Goal: Task Accomplishment & Management: Use online tool/utility

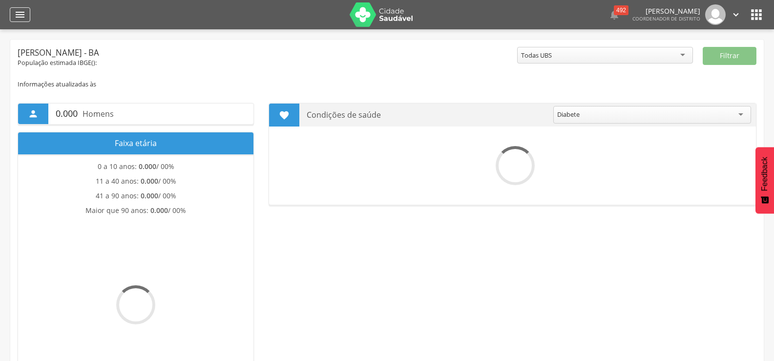
click at [17, 11] on icon "" at bounding box center [20, 15] width 12 height 12
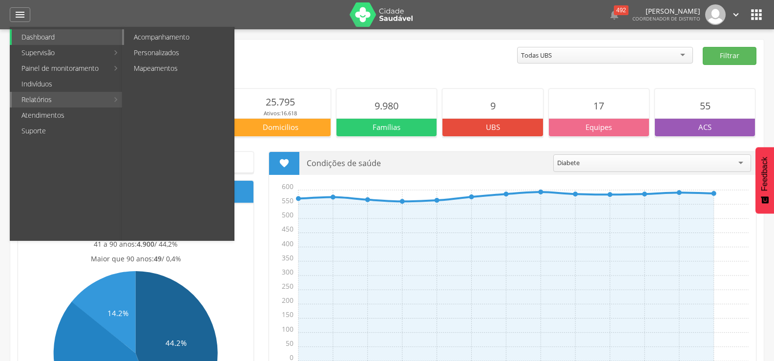
click at [173, 31] on link "Acompanhamento" at bounding box center [179, 37] width 110 height 16
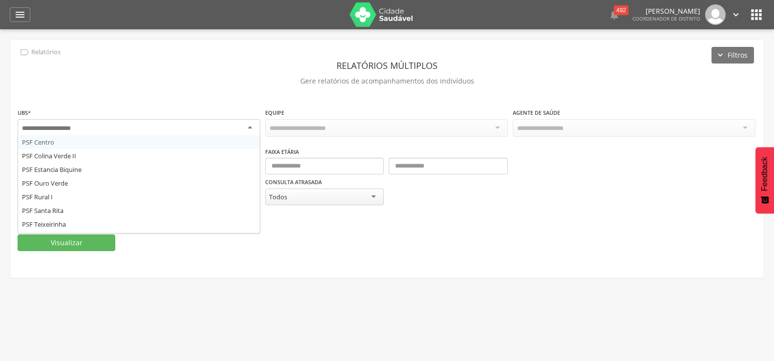
click at [249, 128] on div at bounding box center [139, 128] width 243 height 18
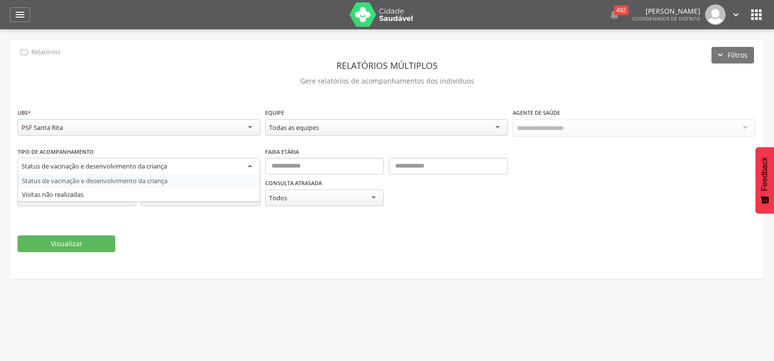
click at [249, 160] on div "Status de vacinação e desenvolvimento da criança" at bounding box center [139, 167] width 243 height 18
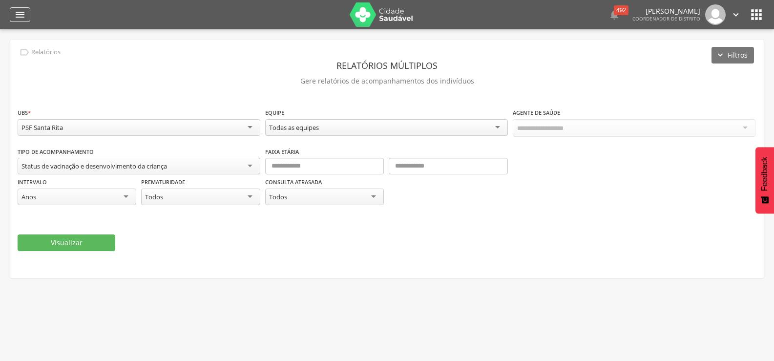
click at [22, 13] on icon "" at bounding box center [20, 15] width 12 height 12
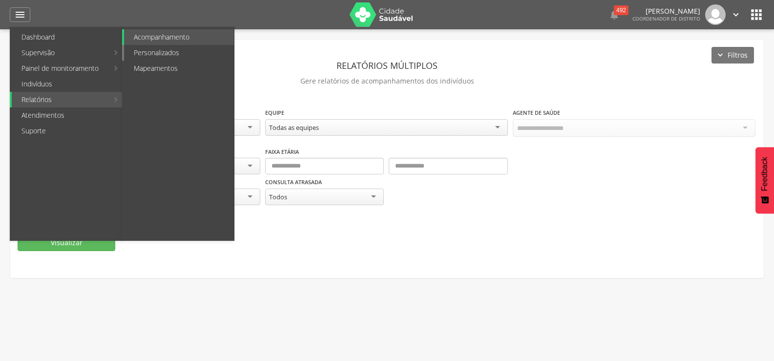
click at [183, 48] on link "Personalizados" at bounding box center [179, 53] width 110 height 16
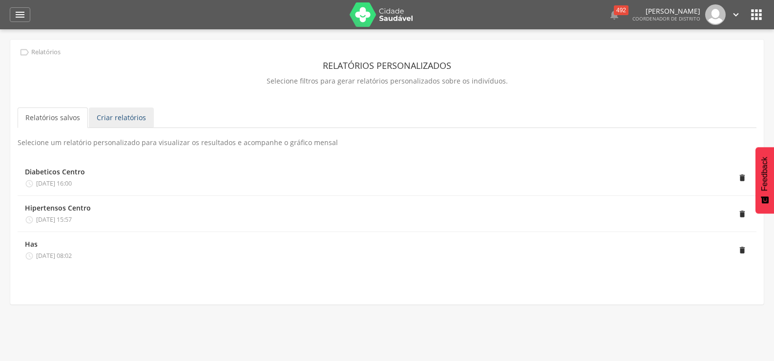
click at [135, 112] on link "Criar relatórios" at bounding box center [121, 117] width 65 height 21
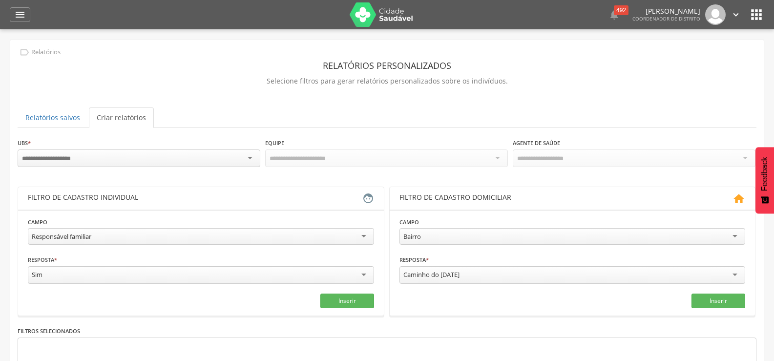
click at [256, 153] on div at bounding box center [139, 158] width 243 height 18
click at [493, 153] on div "Todas Equipes" at bounding box center [386, 157] width 243 height 17
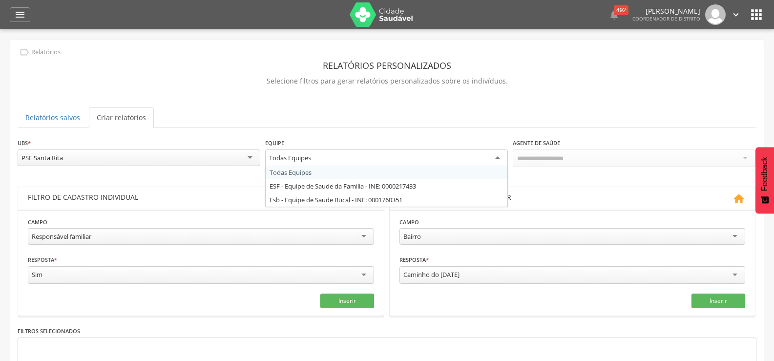
click at [493, 153] on div "Todas Equipes" at bounding box center [386, 158] width 243 height 18
click at [650, 94] on div "**********" at bounding box center [387, 241] width 754 height 402
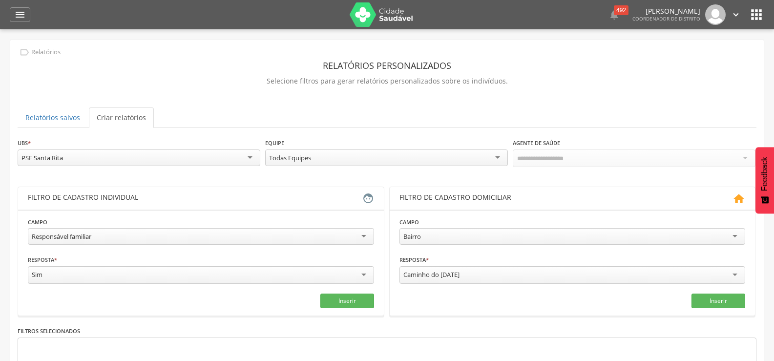
click at [650, 94] on div "**********" at bounding box center [387, 241] width 754 height 402
click at [589, 161] on div at bounding box center [634, 158] width 243 height 18
click at [586, 154] on div at bounding box center [634, 158] width 243 height 18
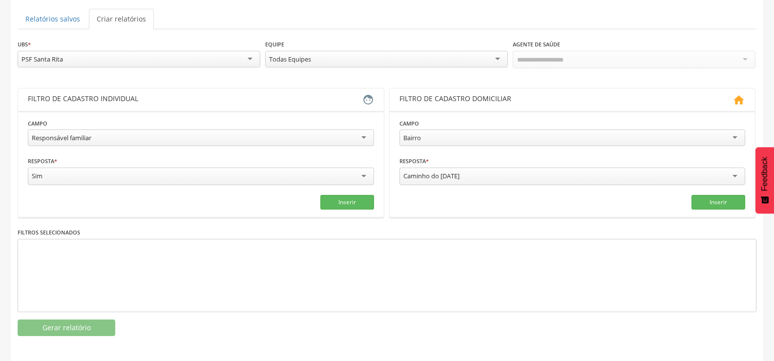
scroll to position [99, 0]
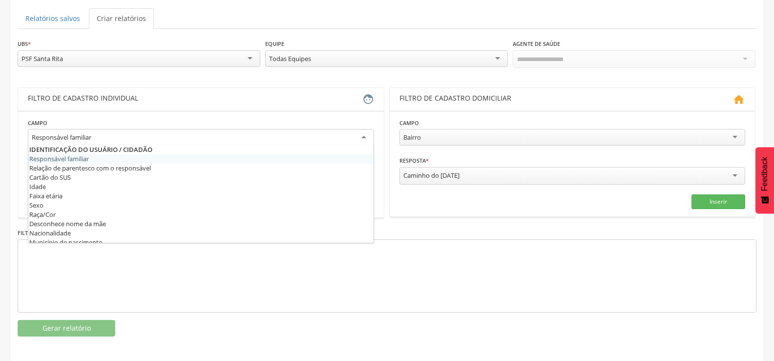
click at [365, 133] on div "Responsável familiar" at bounding box center [201, 138] width 346 height 18
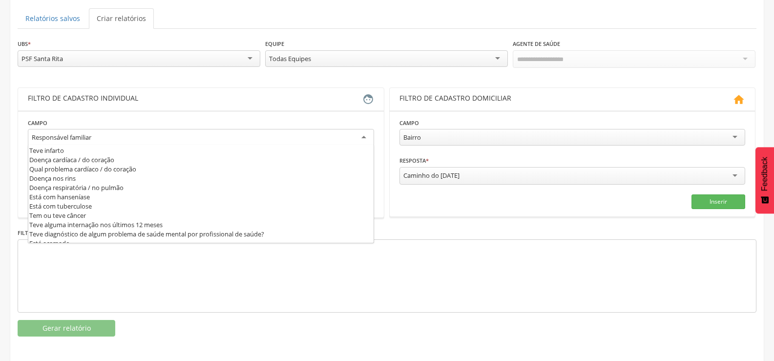
scroll to position [342, 0]
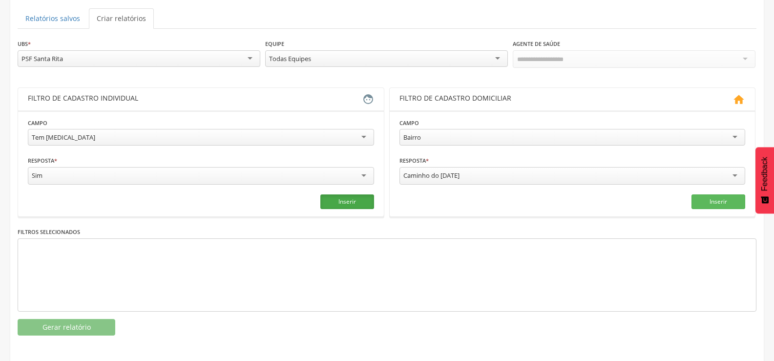
click at [337, 198] on button "Inserir" at bounding box center [347, 201] width 54 height 15
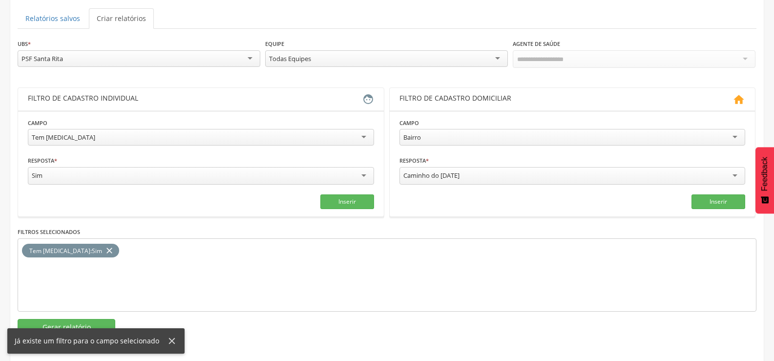
click at [732, 51] on div at bounding box center [634, 59] width 243 height 18
click at [715, 61] on div at bounding box center [634, 59] width 243 height 18
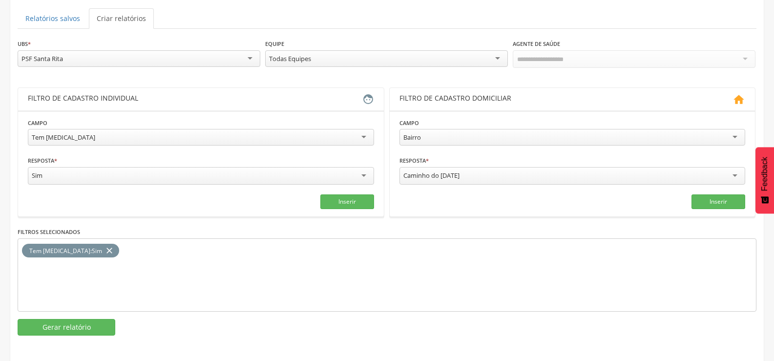
click at [495, 56] on div "Todas Equipes" at bounding box center [386, 58] width 243 height 17
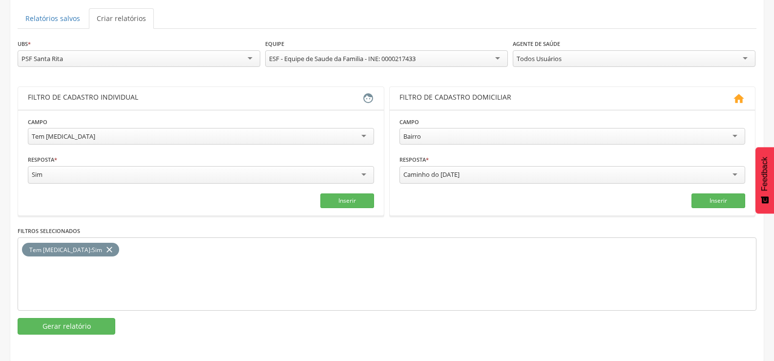
click at [748, 54] on div "Todos Usuários" at bounding box center [634, 58] width 243 height 17
click at [96, 326] on button "Gerar relatório" at bounding box center [67, 326] width 98 height 17
click at [96, 291] on div " Supervisão  Distritos  Ubs Coordenador: - [PERSON_NAME] / BA Intervalo de T…" at bounding box center [387, 110] width 774 height 361
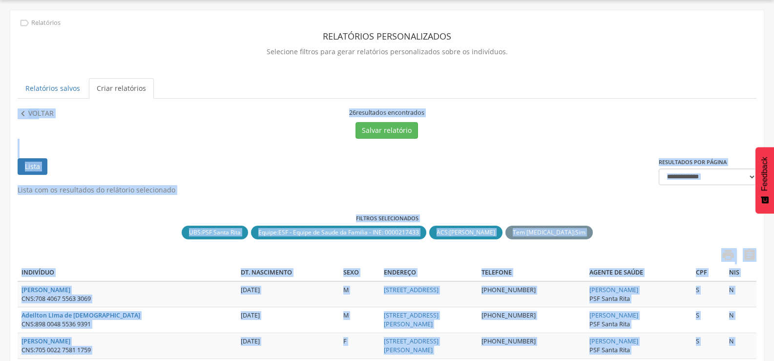
scroll to position [99, 0]
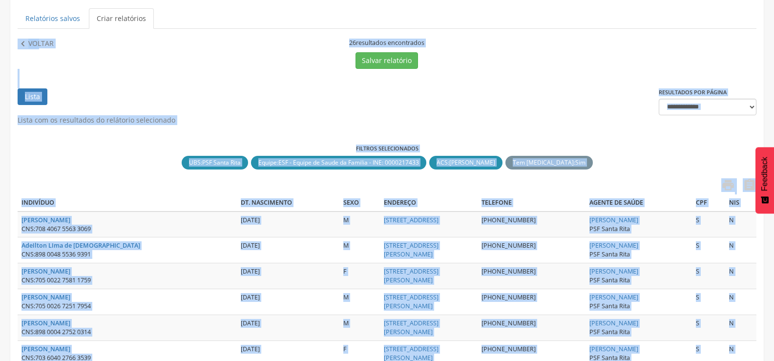
click at [252, 56] on div "Salvar relatório" at bounding box center [386, 60] width 367 height 17
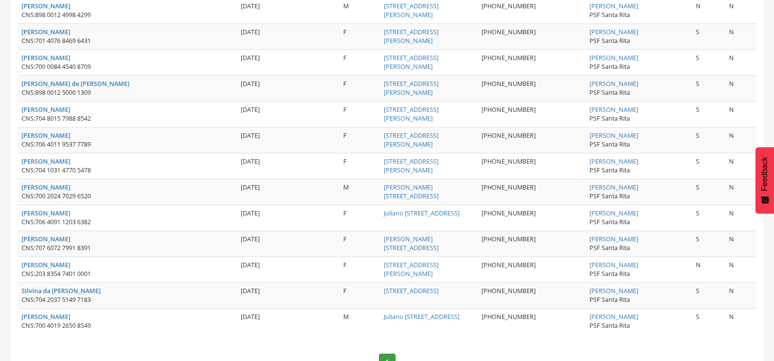
scroll to position [696, 0]
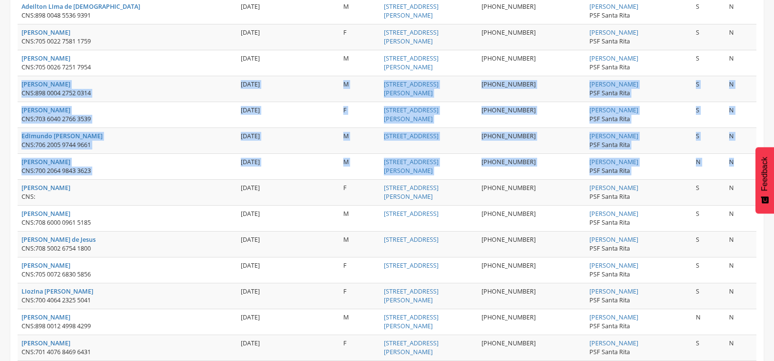
drag, startPoint x: 754, startPoint y: 167, endPoint x: 748, endPoint y: 53, distance: 113.9
click at [748, 53] on tbody "[PERSON_NAME] CNS: 708 4067 5563 3069 [DATE] [GEOGRAPHIC_DATA][STREET_ADDRESS] …" at bounding box center [387, 309] width 739 height 673
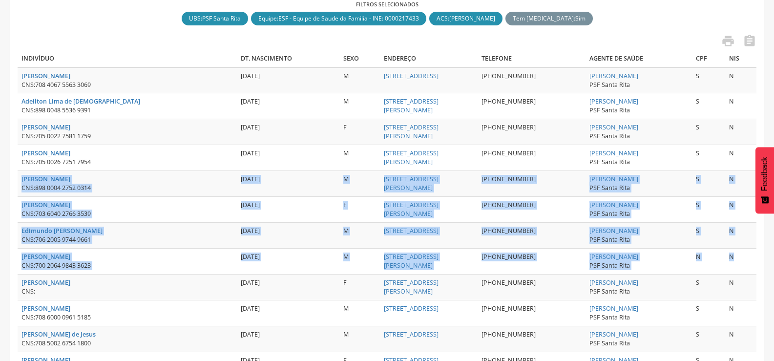
drag, startPoint x: 770, startPoint y: 128, endPoint x: 771, endPoint y: 75, distance: 53.7
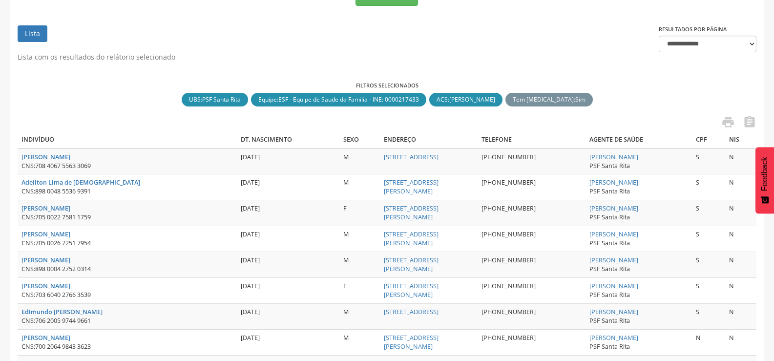
scroll to position [174, 0]
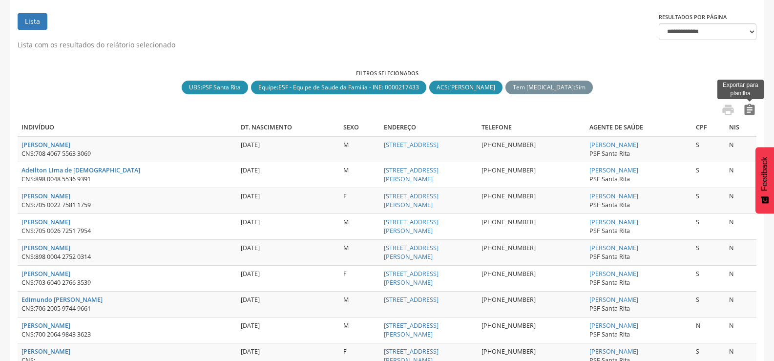
click at [749, 111] on icon "" at bounding box center [750, 110] width 14 height 14
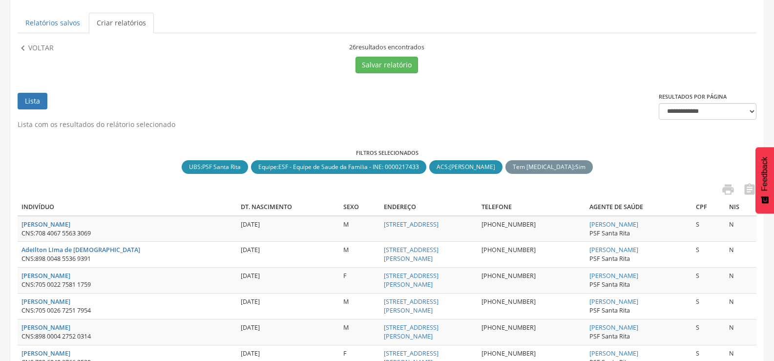
scroll to position [0, 0]
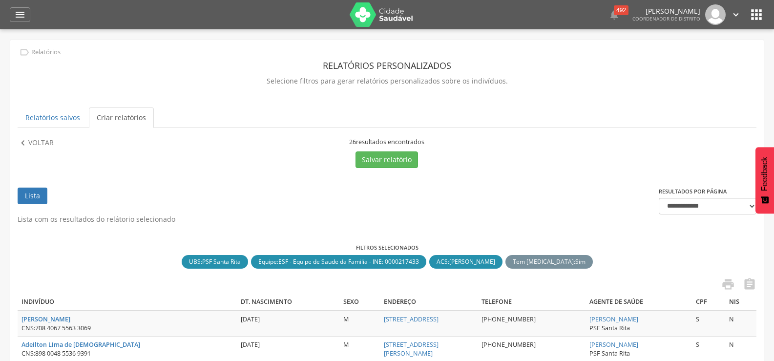
click at [121, 114] on link "Criar relatórios" at bounding box center [121, 117] width 65 height 21
click at [389, 156] on button "Salvar relatório" at bounding box center [387, 159] width 63 height 17
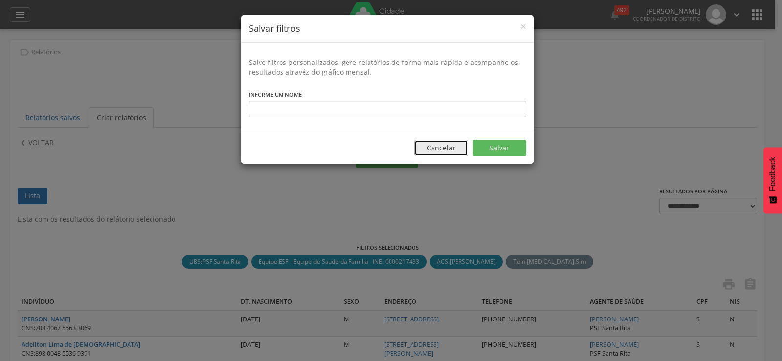
click at [439, 147] on button "Cancelar" at bounding box center [441, 148] width 54 height 17
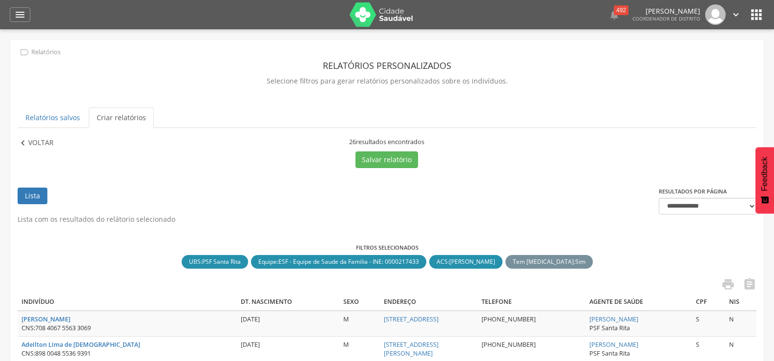
click at [23, 142] on icon "" at bounding box center [23, 143] width 11 height 11
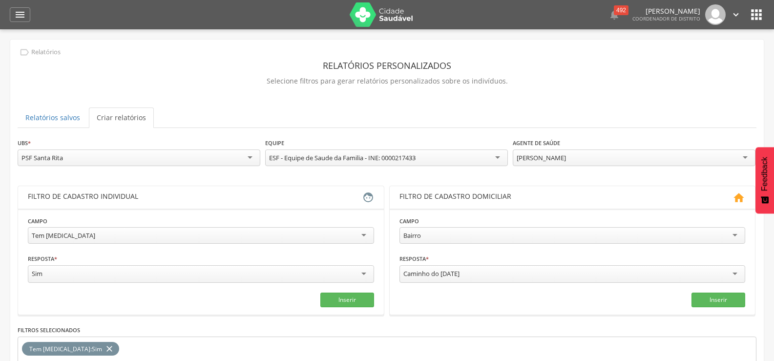
click at [131, 114] on link "Criar relatórios" at bounding box center [121, 117] width 65 height 21
click at [749, 153] on div "[PERSON_NAME]" at bounding box center [634, 157] width 243 height 17
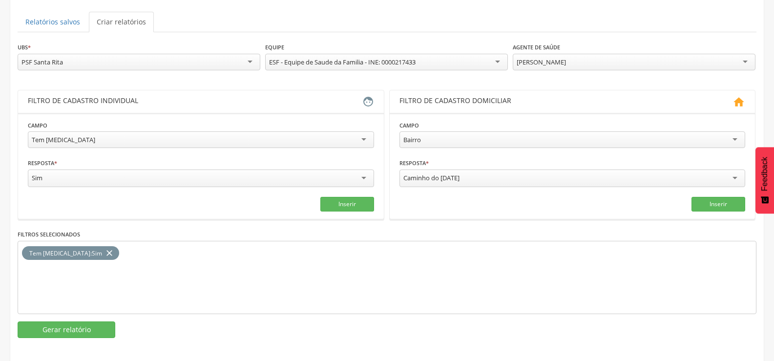
scroll to position [99, 0]
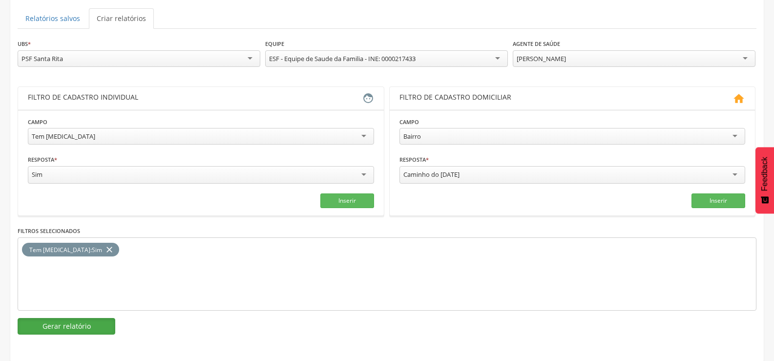
click at [86, 319] on button "Gerar relatório" at bounding box center [67, 326] width 98 height 17
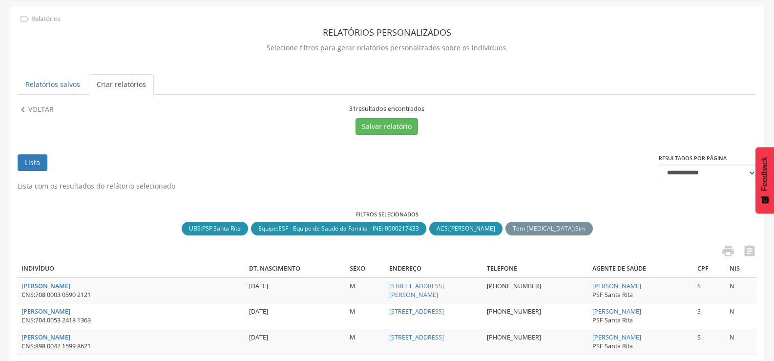
scroll to position [0, 0]
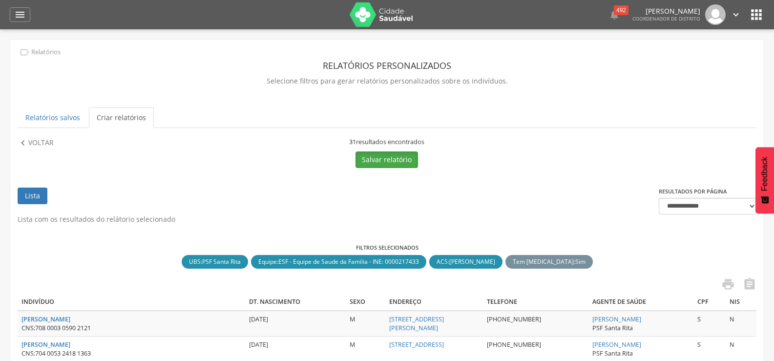
click at [386, 157] on button "Salvar relatório" at bounding box center [387, 159] width 63 height 17
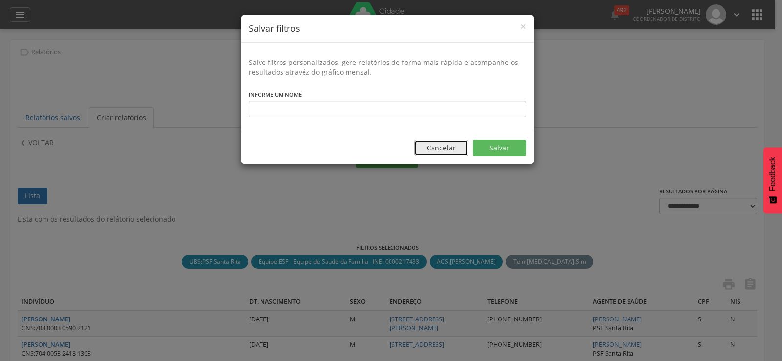
click at [429, 150] on button "Cancelar" at bounding box center [441, 148] width 54 height 17
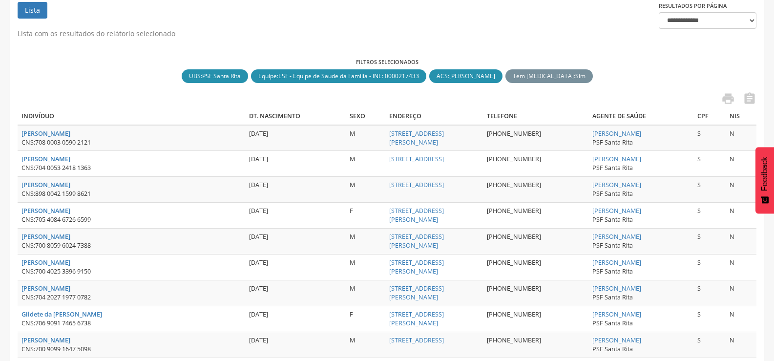
scroll to position [202, 0]
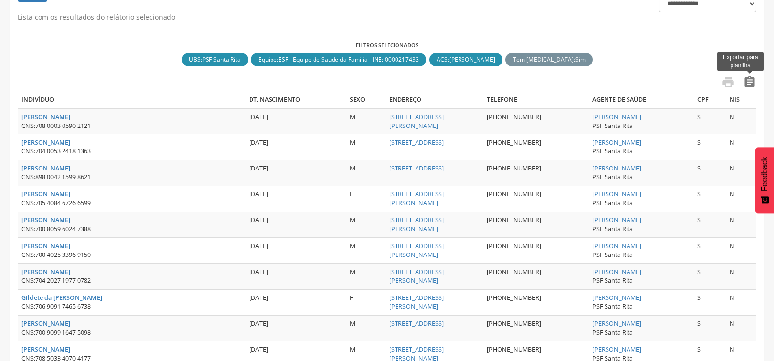
click at [748, 76] on icon "" at bounding box center [750, 82] width 14 height 14
